Goal: Task Accomplishment & Management: Manage account settings

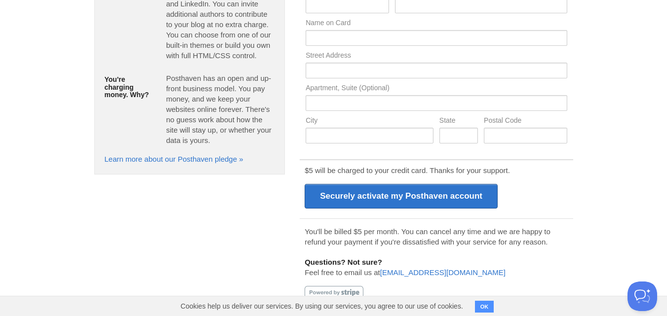
scroll to position [173, 0]
click at [487, 307] on button "OK" at bounding box center [484, 307] width 19 height 12
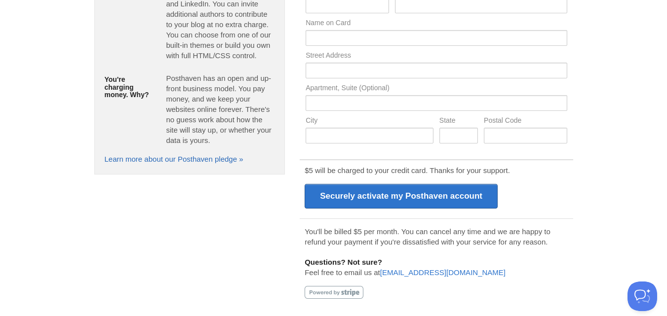
click at [230, 155] on link "Learn more about our Posthaven pledge »" at bounding box center [174, 159] width 139 height 8
